Goal: Transaction & Acquisition: Purchase product/service

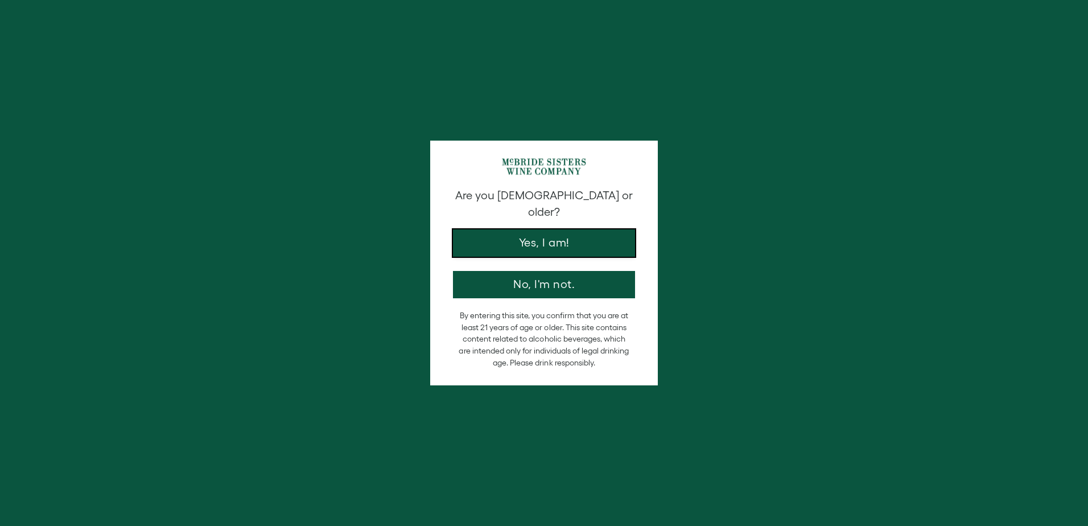
click at [518, 229] on button "Yes, I am!" at bounding box center [544, 242] width 182 height 27
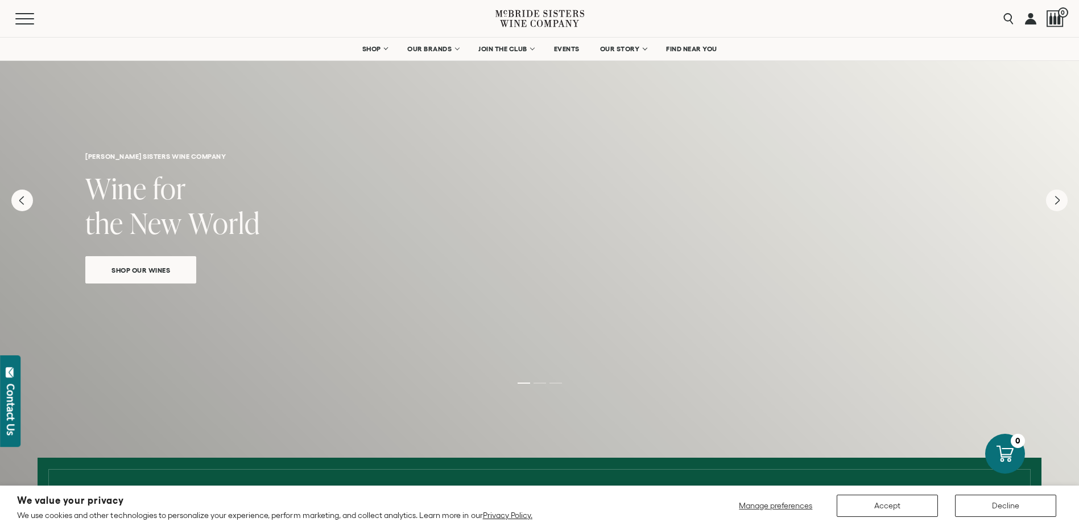
click at [129, 266] on span "Shop Our Wines" at bounding box center [141, 269] width 98 height 13
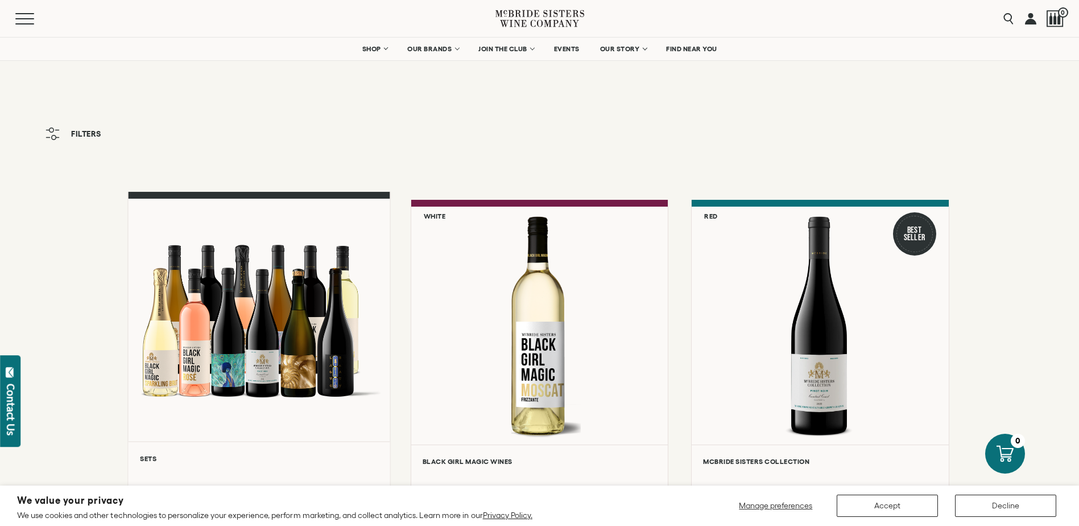
click at [228, 342] on div at bounding box center [259, 320] width 262 height 242
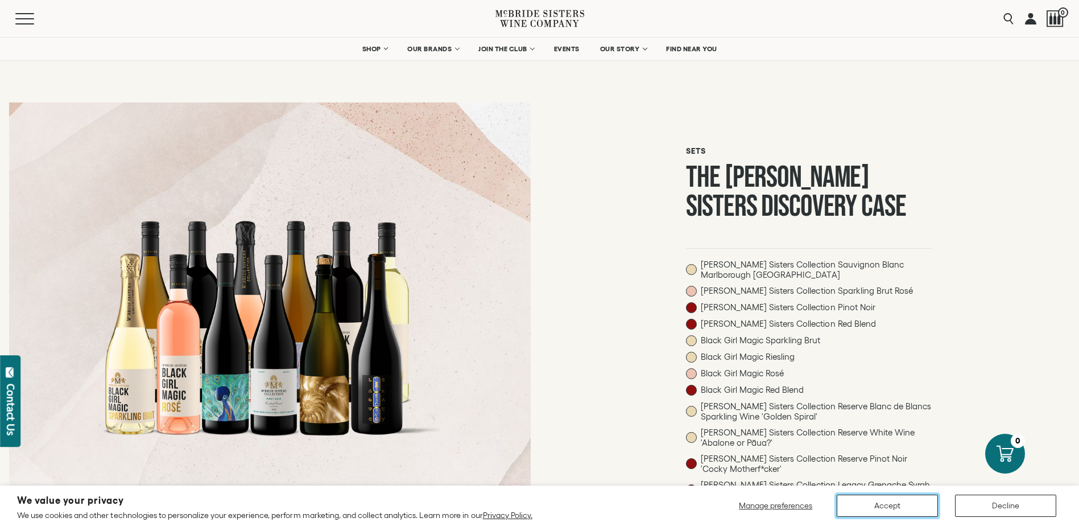
click at [881, 510] on button "Accept" at bounding box center [887, 505] width 101 height 22
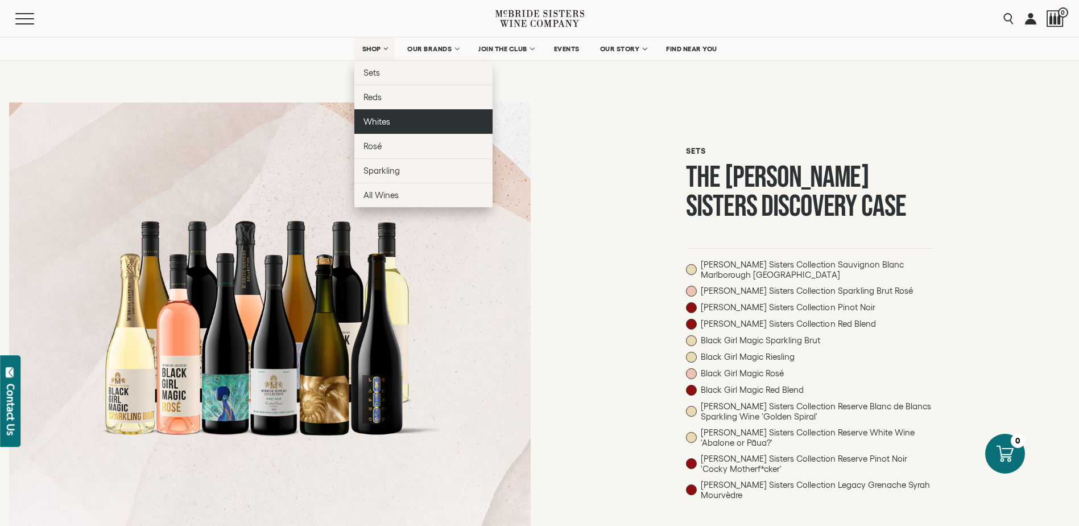
click at [372, 129] on link "Whites" at bounding box center [423, 121] width 138 height 24
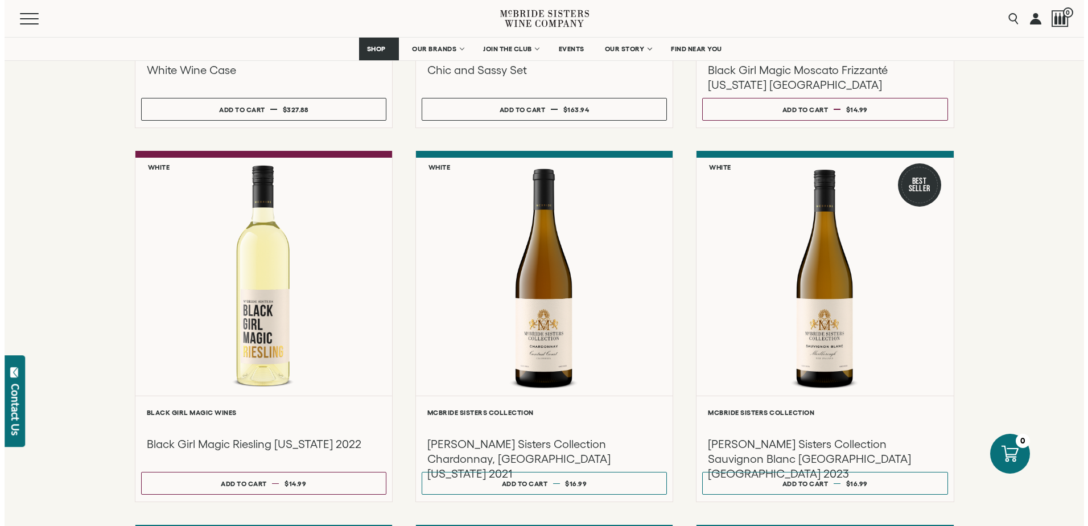
scroll to position [437, 0]
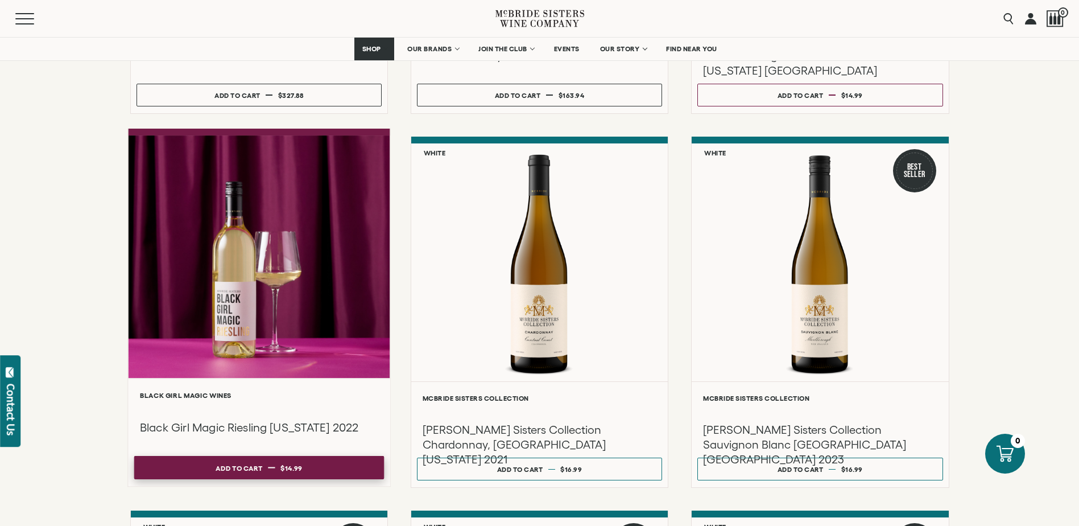
click at [238, 466] on div "Add to cart" at bounding box center [239, 467] width 47 height 17
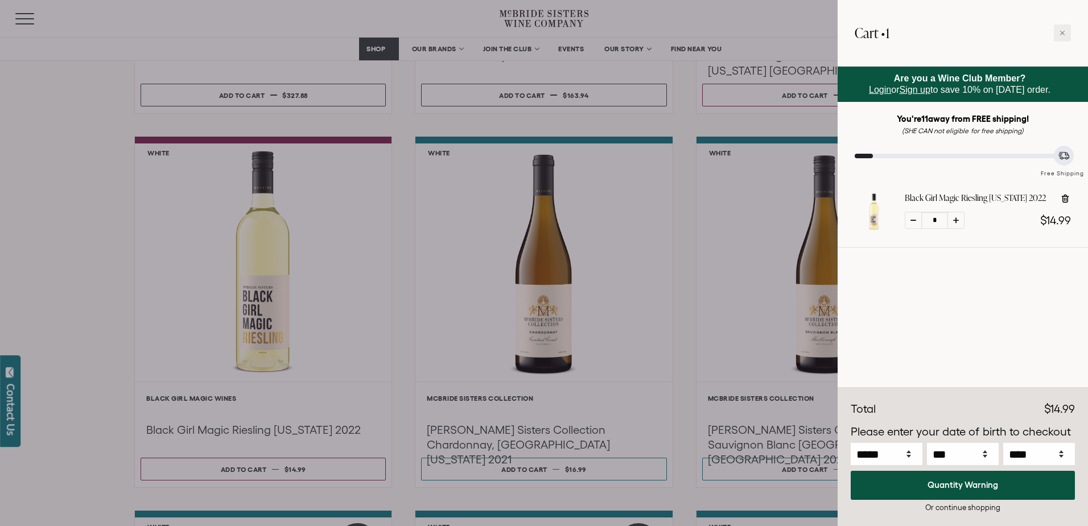
click at [954, 221] on icon at bounding box center [956, 220] width 6 height 6
type input "*"
click at [954, 221] on icon at bounding box center [956, 220] width 6 height 6
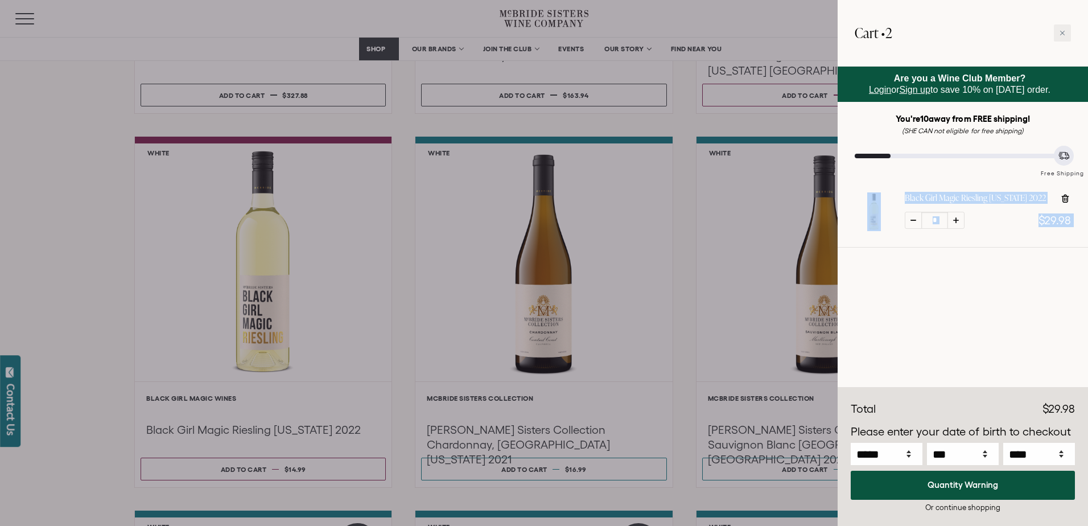
type input "*"
click at [954, 221] on icon at bounding box center [956, 220] width 6 height 6
type input "*"
click at [954, 221] on icon at bounding box center [956, 220] width 6 height 6
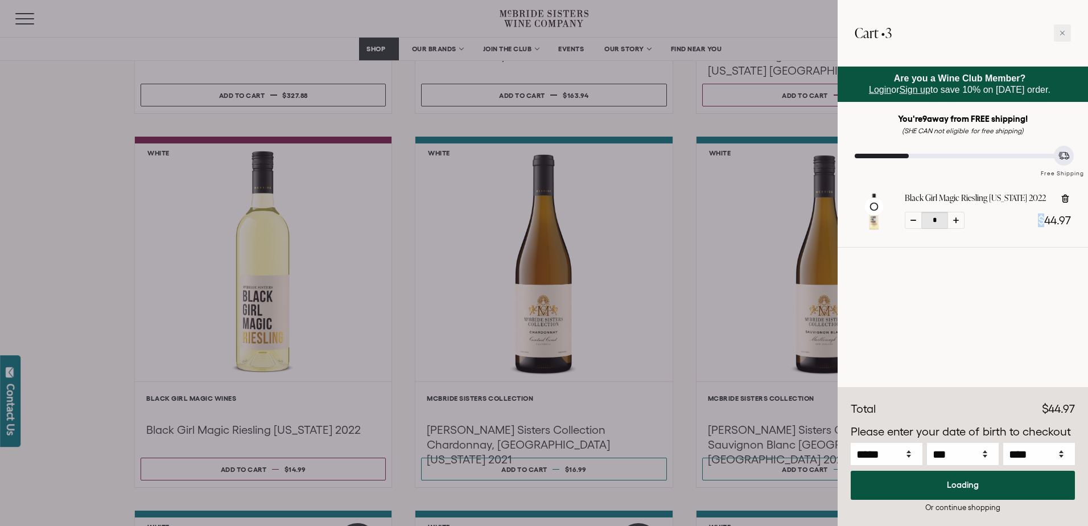
click at [954, 221] on icon at bounding box center [956, 220] width 6 height 6
type input "*"
click at [954, 221] on icon at bounding box center [956, 220] width 6 height 6
type input "*"
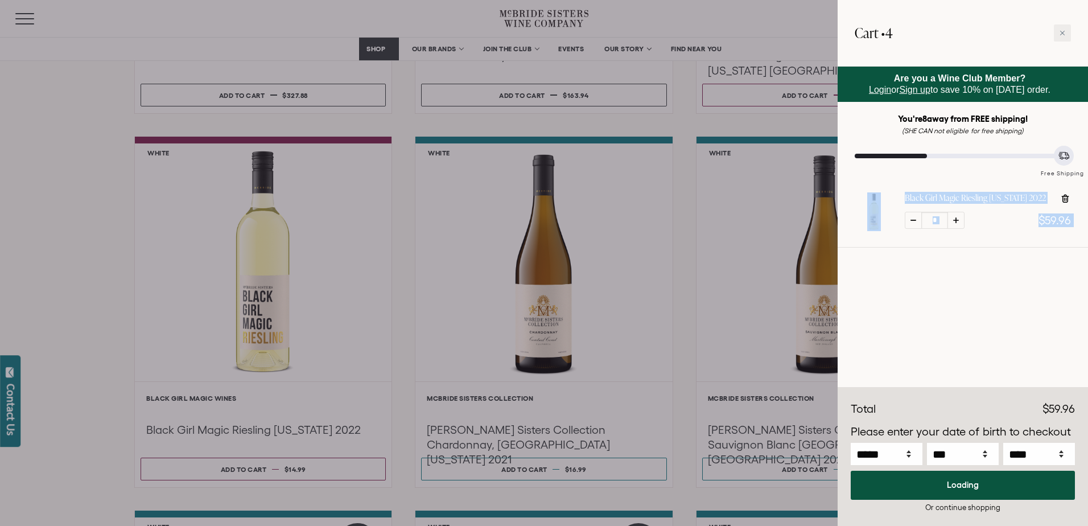
click at [954, 221] on icon at bounding box center [956, 220] width 6 height 6
type input "*"
click at [954, 221] on icon at bounding box center [956, 220] width 6 height 6
type input "*"
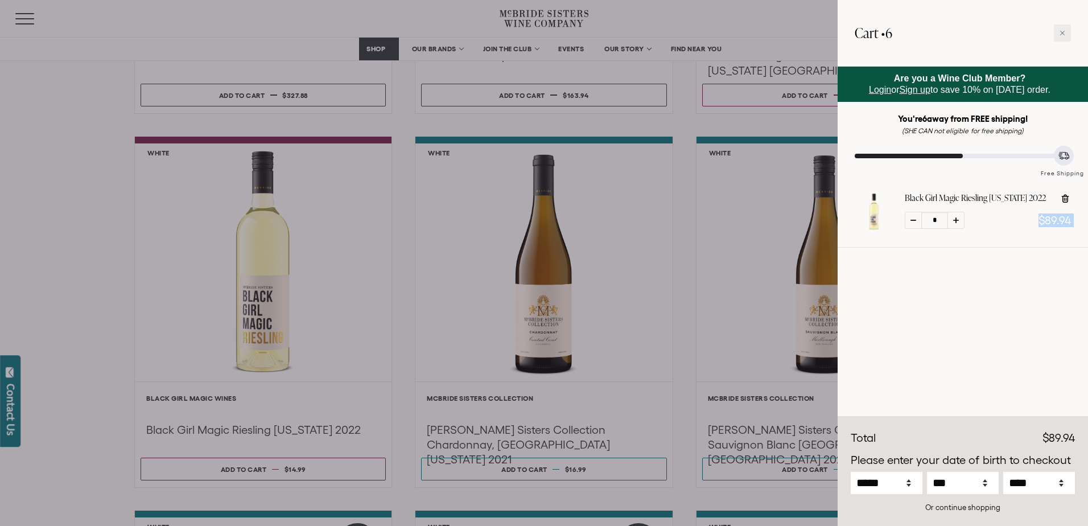
click at [954, 221] on icon at bounding box center [956, 220] width 6 height 6
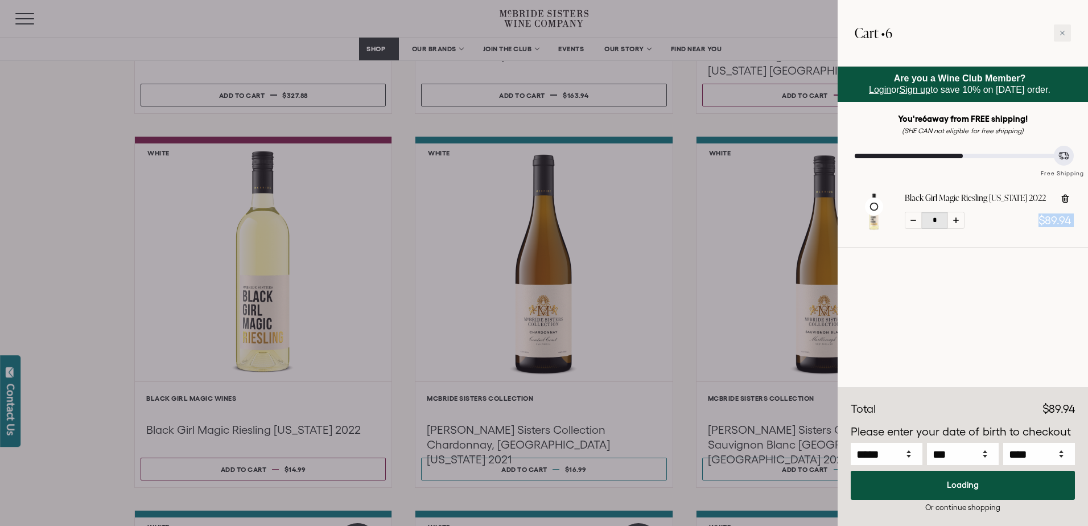
click at [954, 221] on icon at bounding box center [956, 220] width 6 height 6
type input "*"
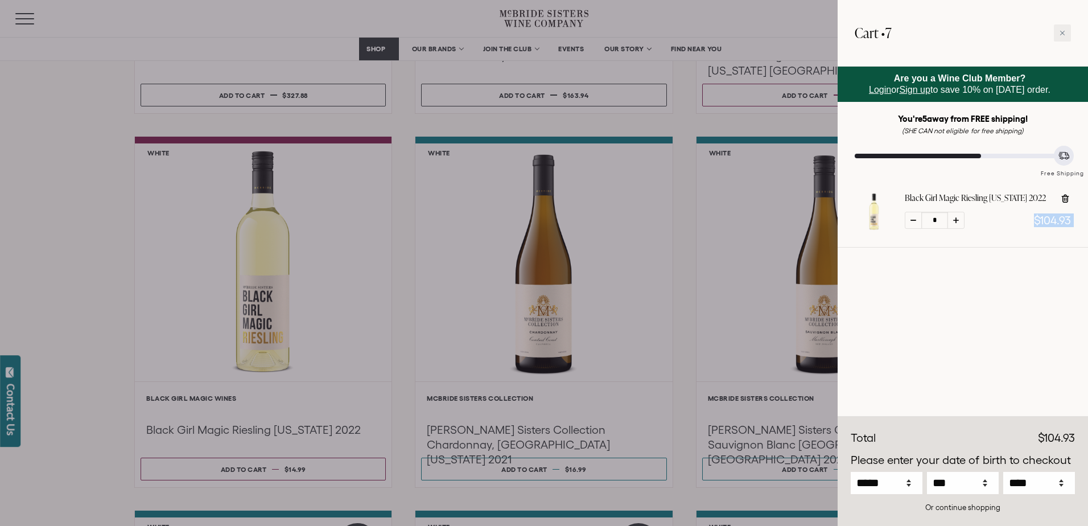
click at [954, 221] on icon at bounding box center [956, 220] width 6 height 6
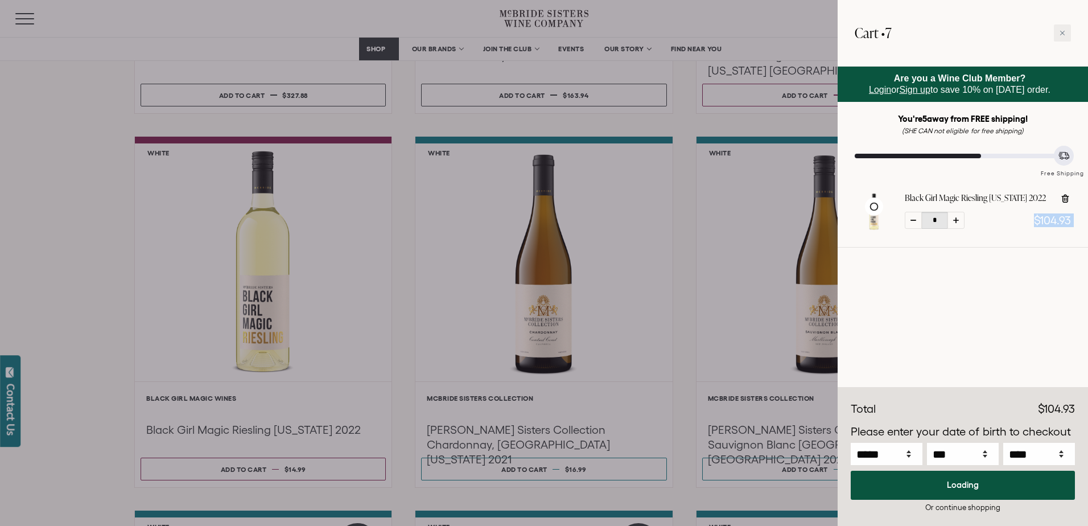
click at [954, 221] on icon at bounding box center [956, 220] width 6 height 6
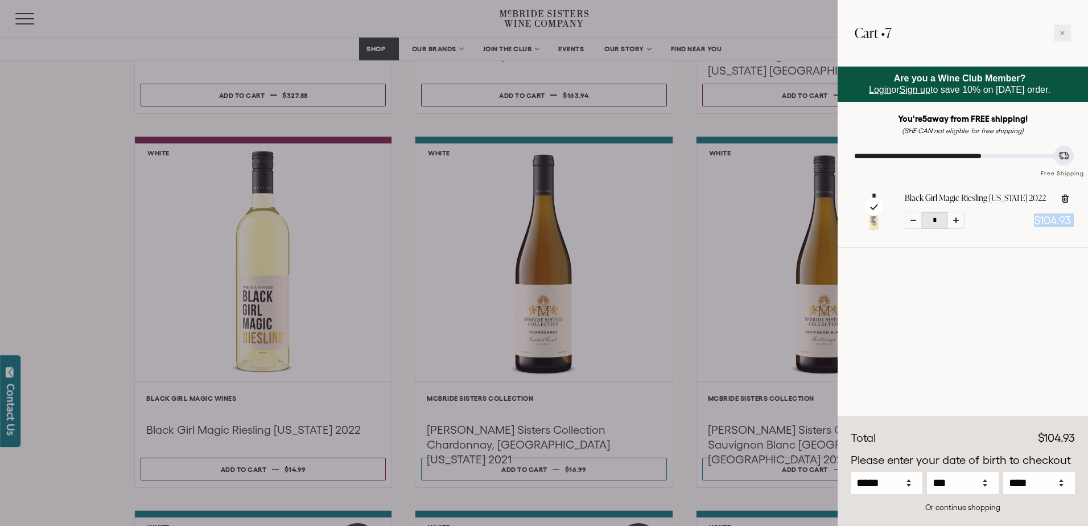
click at [954, 221] on icon at bounding box center [956, 220] width 6 height 6
type input "*"
click at [954, 221] on icon at bounding box center [956, 220] width 6 height 6
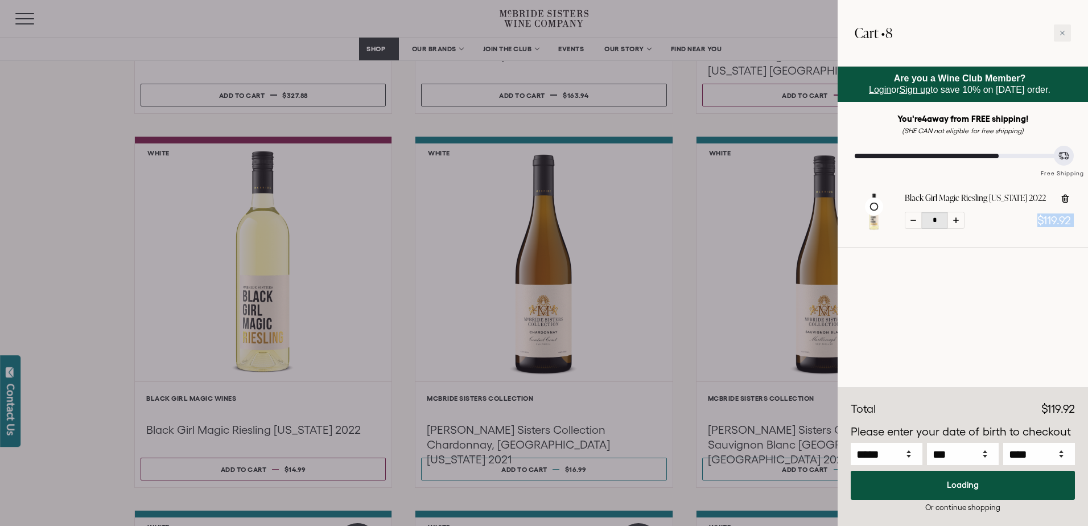
click at [954, 221] on icon at bounding box center [956, 220] width 6 height 6
type input "*"
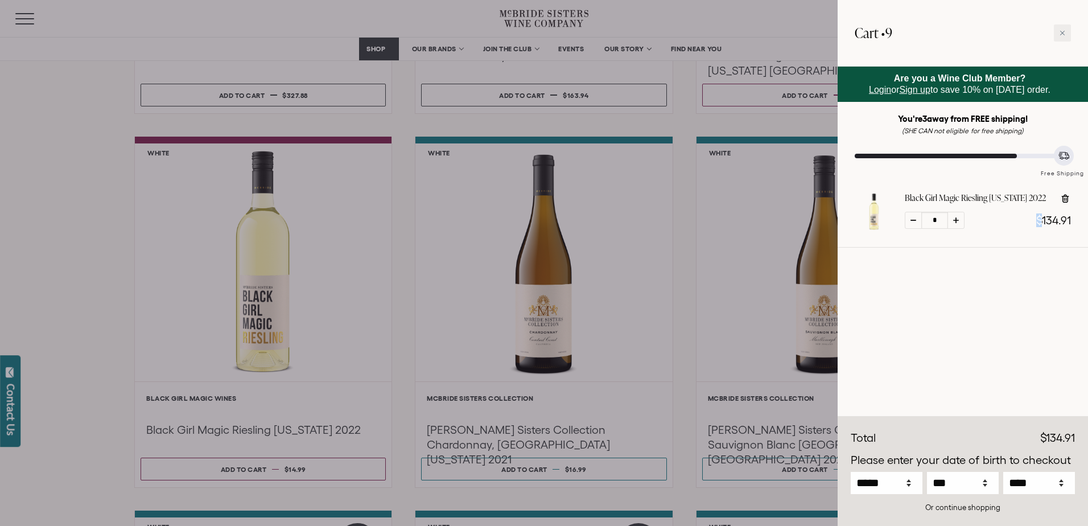
click at [954, 221] on icon at bounding box center [956, 220] width 6 height 6
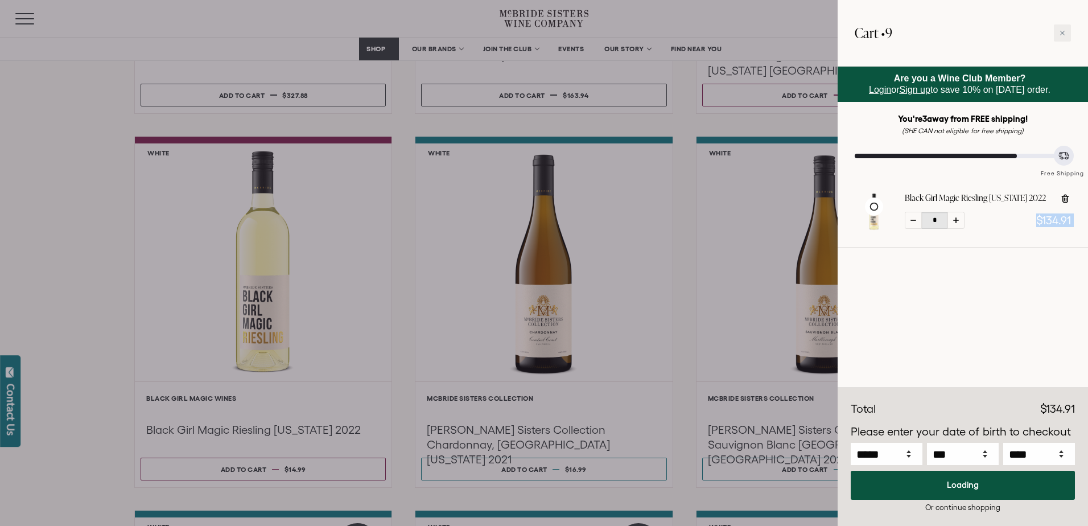
click at [954, 221] on icon at bounding box center [956, 220] width 6 height 6
type input "*"
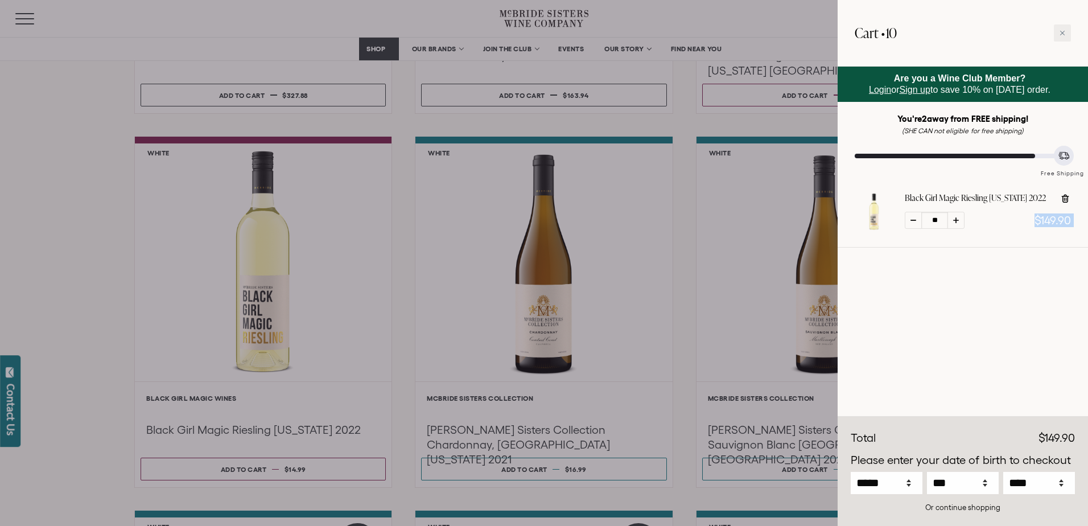
click at [954, 221] on icon at bounding box center [956, 220] width 6 height 6
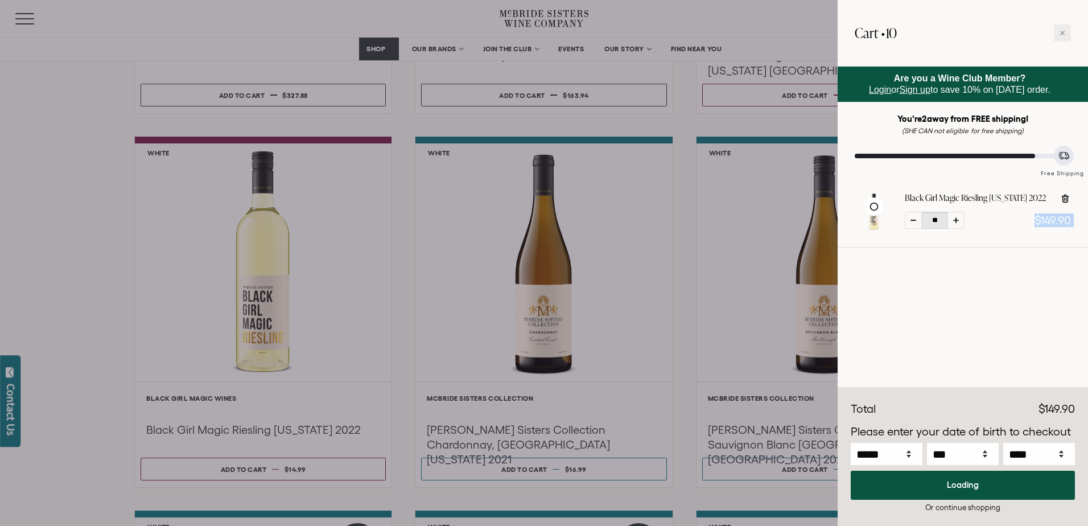
click at [954, 221] on icon at bounding box center [956, 220] width 6 height 6
type input "**"
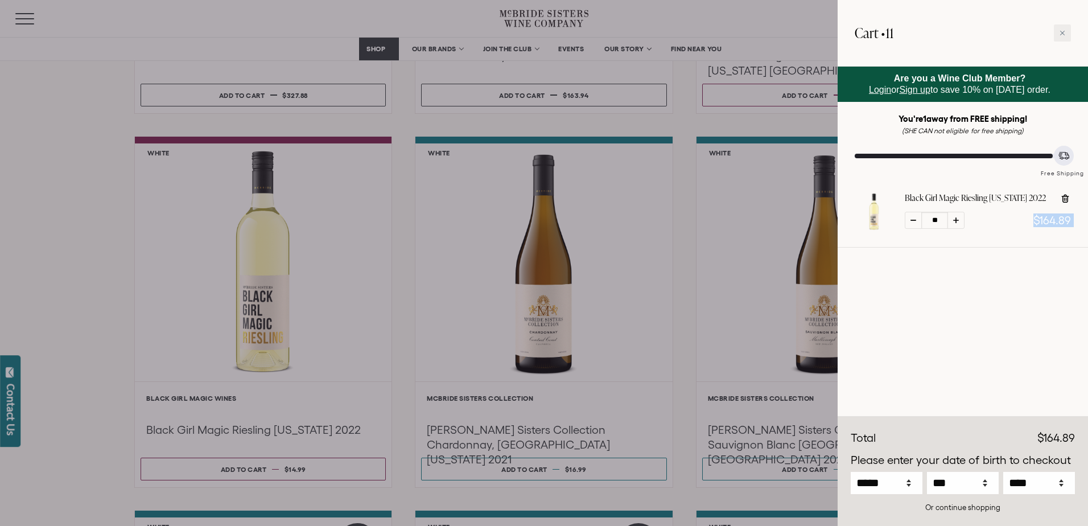
click at [954, 221] on icon at bounding box center [956, 220] width 6 height 6
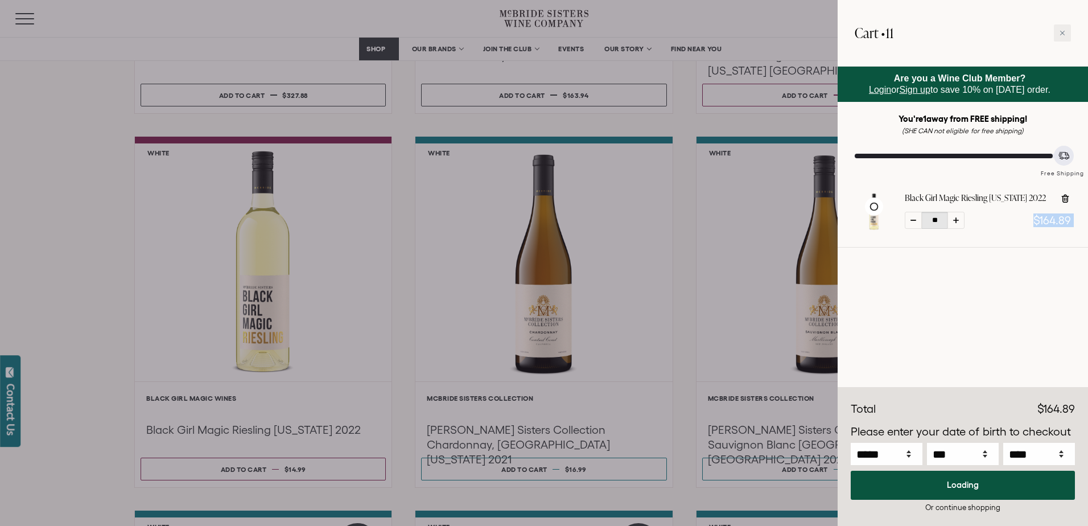
click at [954, 221] on icon at bounding box center [956, 220] width 6 height 6
type input "**"
click at [954, 221] on icon at bounding box center [956, 220] width 6 height 6
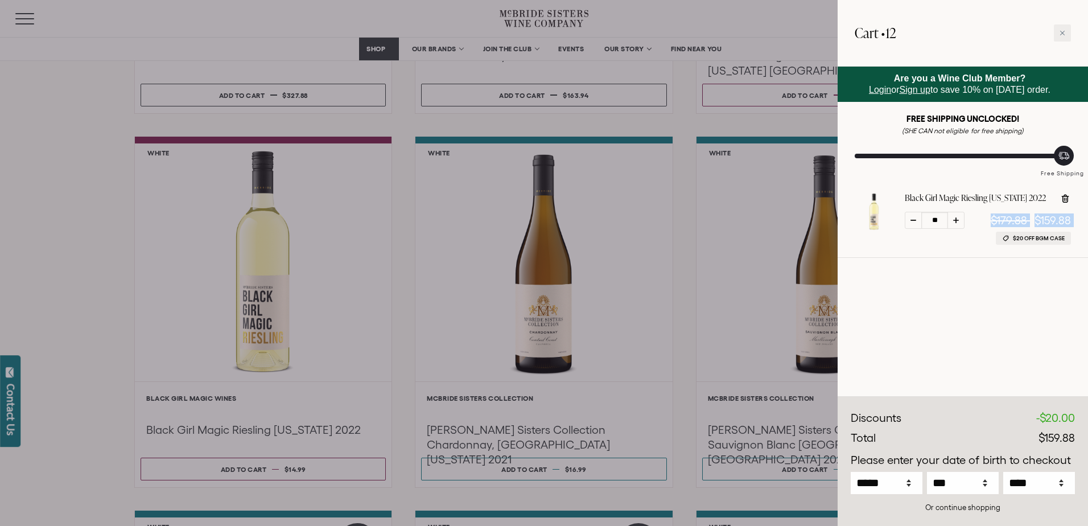
click at [954, 221] on icon at bounding box center [956, 220] width 6 height 6
type input "**"
click at [913, 214] on div at bounding box center [912, 220] width 17 height 17
type input "**"
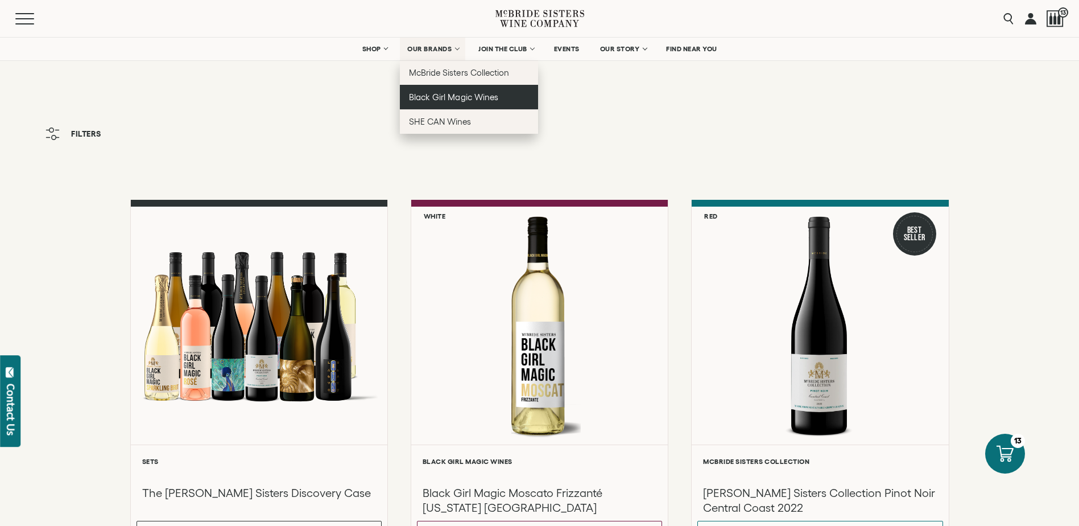
click at [443, 93] on span "Black Girl Magic Wines" at bounding box center [453, 97] width 89 height 10
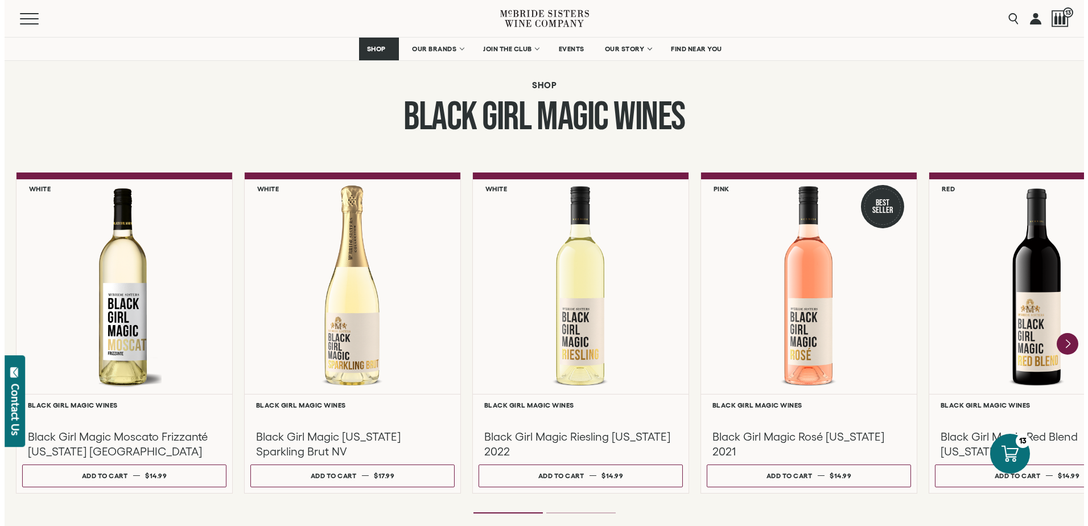
scroll to position [875, 0]
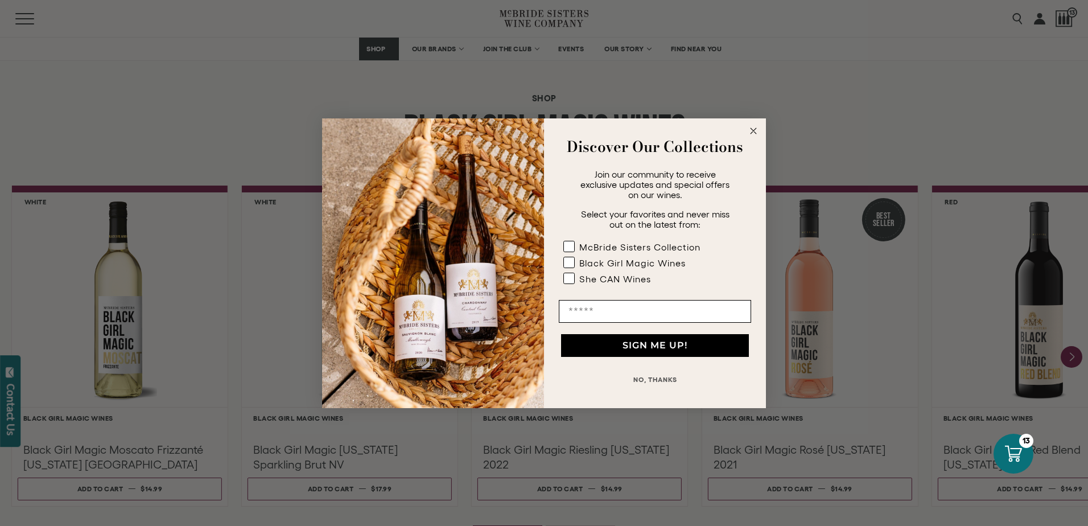
drag, startPoint x: 1082, startPoint y: 24, endPoint x: 1052, endPoint y: 139, distance: 118.4
click at [754, 131] on icon "Close dialog" at bounding box center [753, 131] width 6 height 6
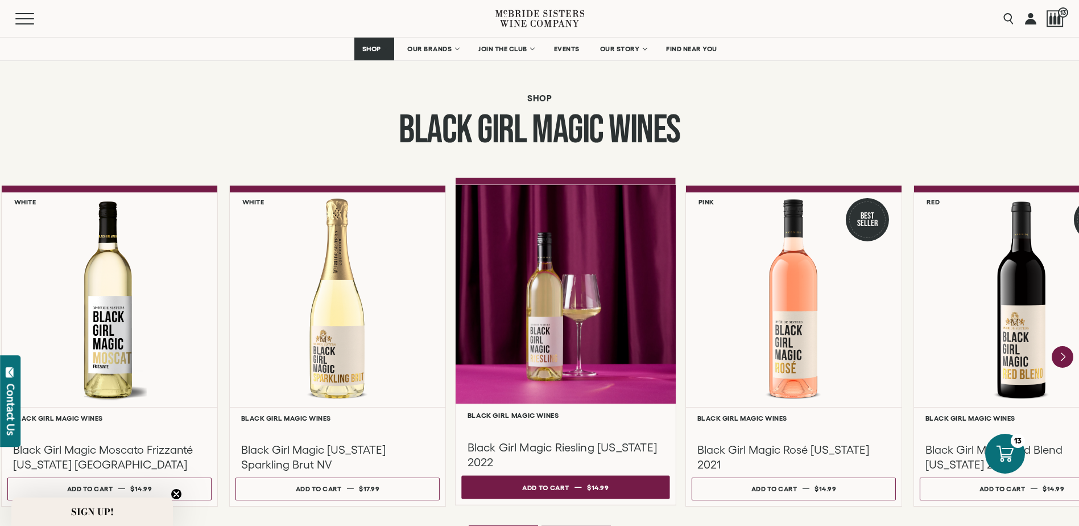
click at [556, 499] on div "**********" at bounding box center [566, 453] width 220 height 101
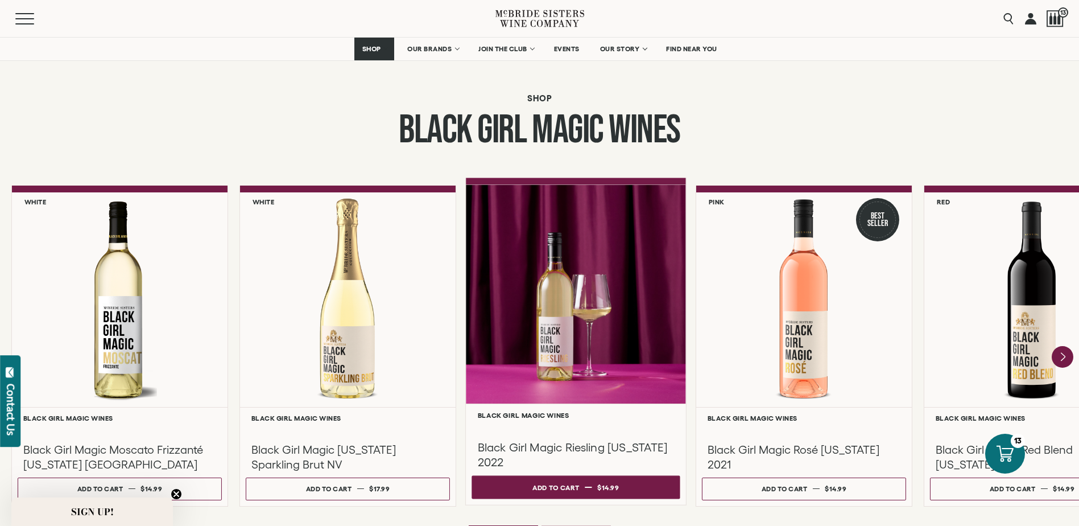
click at [566, 484] on div "Add to cart" at bounding box center [555, 486] width 47 height 17
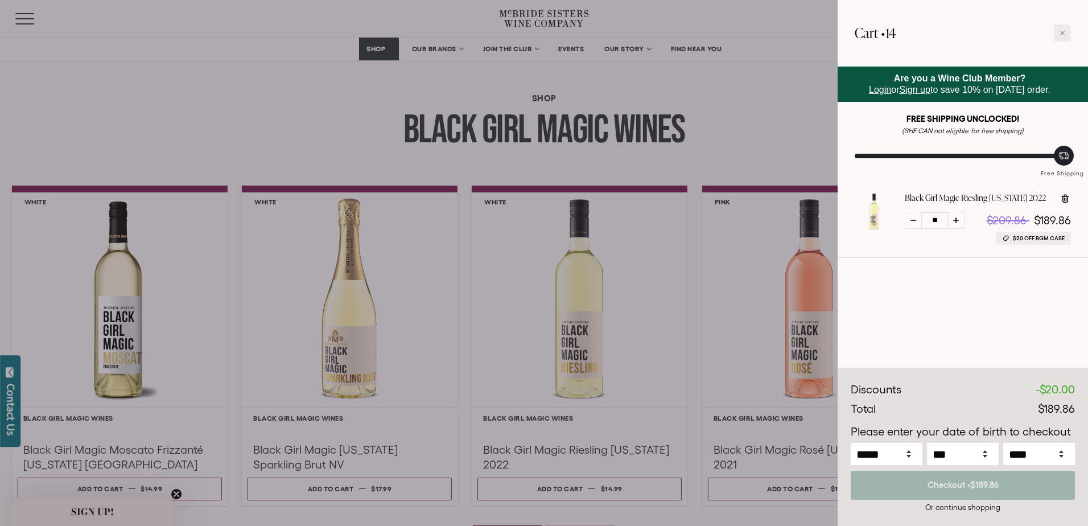
click at [913, 218] on div at bounding box center [912, 220] width 17 height 17
type input "**"
click at [913, 218] on div at bounding box center [912, 220] width 17 height 17
type input "**"
click at [587, 78] on div at bounding box center [544, 263] width 1088 height 526
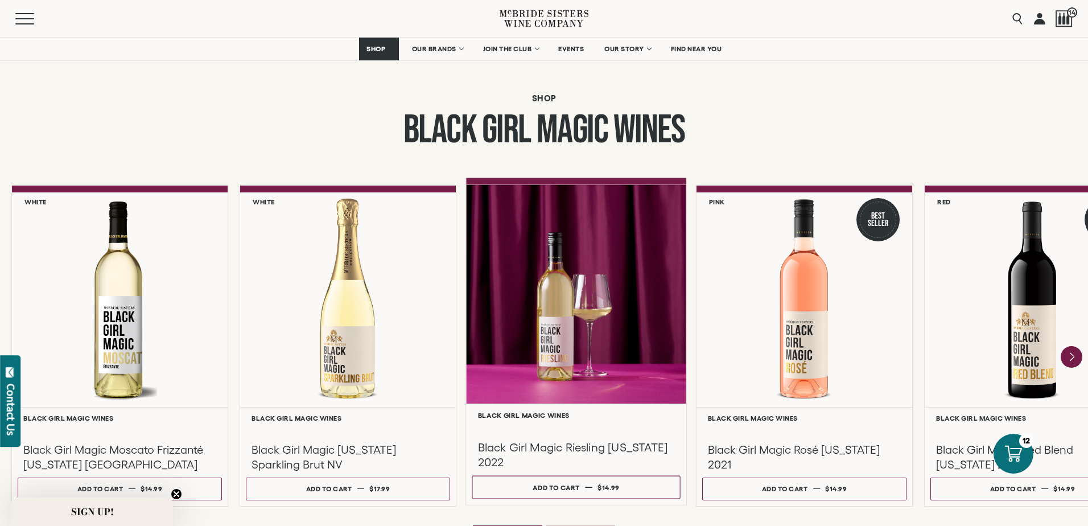
click at [566, 449] on h3 "Black Girl Magic Riesling [US_STATE] 2022" at bounding box center [576, 454] width 197 height 30
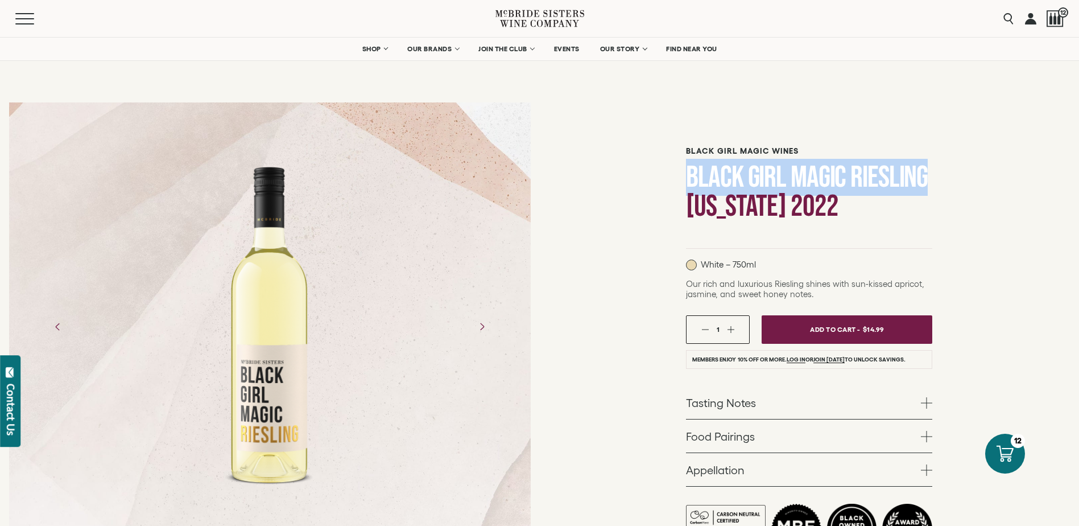
drag, startPoint x: 688, startPoint y: 173, endPoint x: 926, endPoint y: 165, distance: 237.9
click at [926, 165] on h1 "Black Girl Magic Riesling [US_STATE] 2022" at bounding box center [809, 192] width 246 height 58
copy h1 "Black Girl Magic Riesling"
